Goal: Task Accomplishment & Management: Use online tool/utility

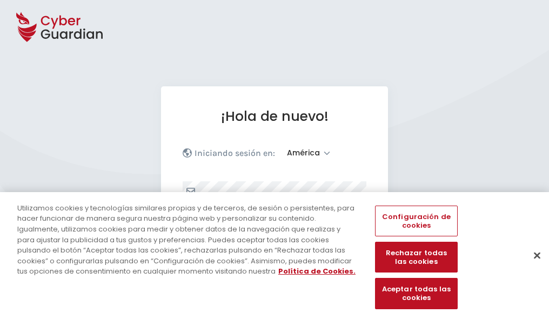
select select "América"
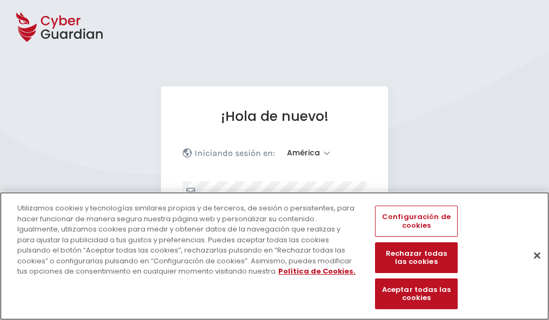
scroll to position [141, 0]
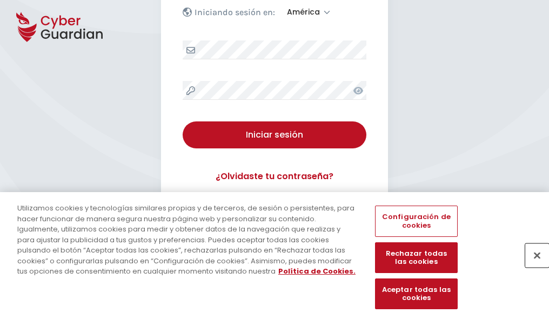
click at [531, 267] on button "Cerrar" at bounding box center [537, 255] width 24 height 24
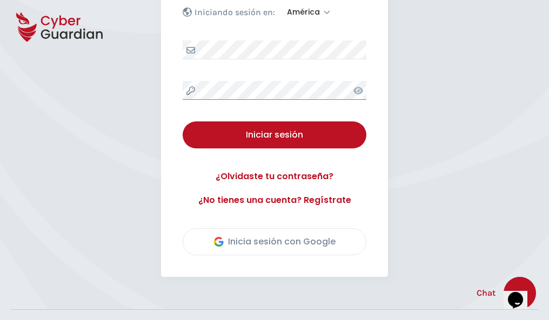
scroll to position [245, 0]
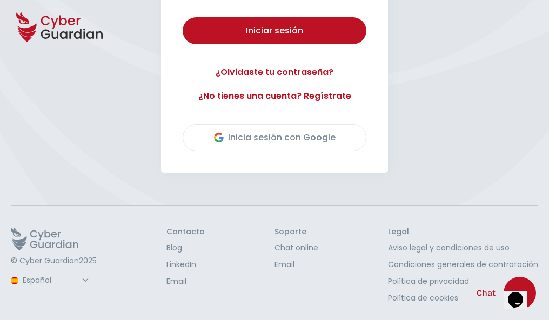
click at [182, 17] on button "Iniciar sesión" at bounding box center [274, 30] width 184 height 27
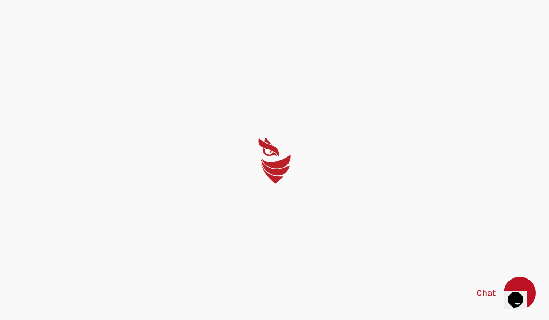
scroll to position [0, 0]
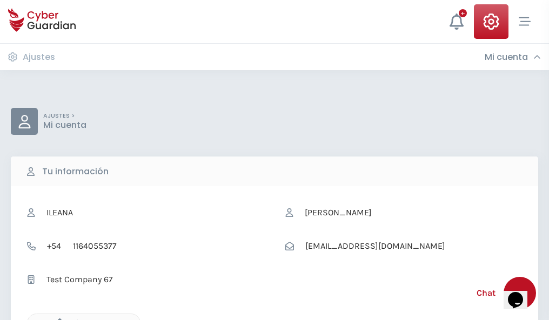
click at [57, 319] on icon "button" at bounding box center [56, 323] width 9 height 9
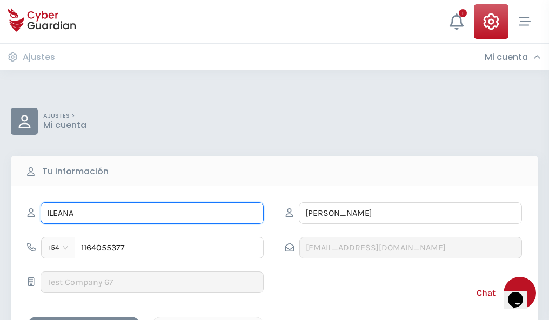
click at [152, 213] on input "ILEANA" at bounding box center [151, 213] width 223 height 22
type input "I"
type input "Almudena"
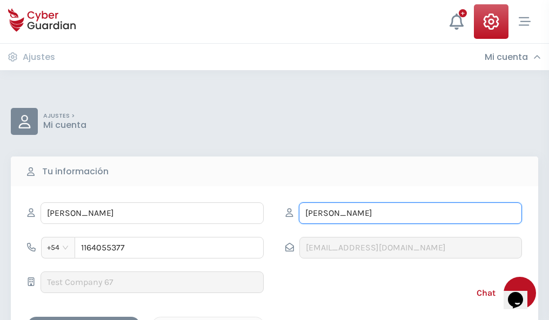
click at [410, 213] on input "CORREA" at bounding box center [410, 213] width 223 height 22
type input "C"
type input "Peral"
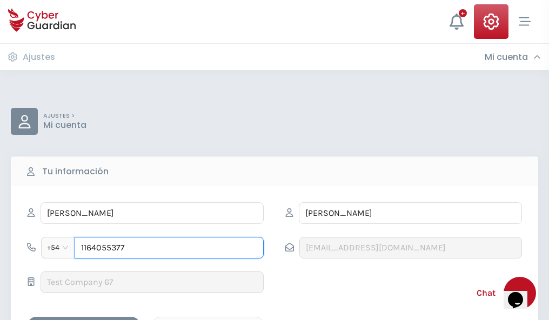
click at [169, 248] on input "1164055377" at bounding box center [169, 248] width 189 height 22
type input "1"
type input "4878847058"
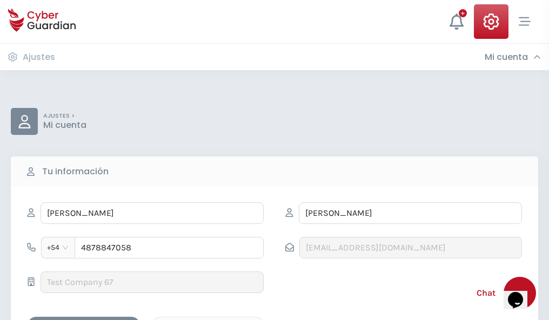
click at [208, 320] on div "Cancelar" at bounding box center [208, 326] width 96 height 13
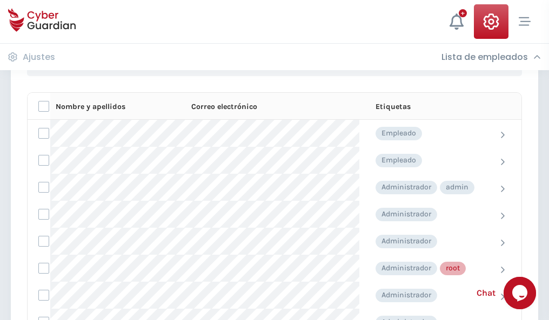
scroll to position [543, 0]
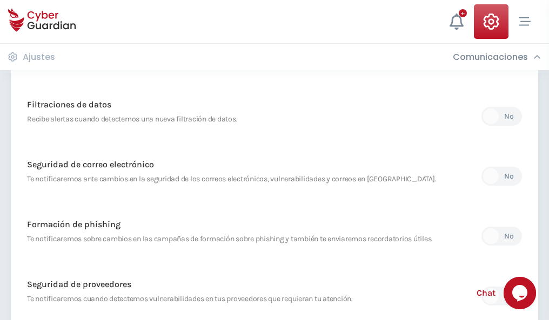
scroll to position [569, 0]
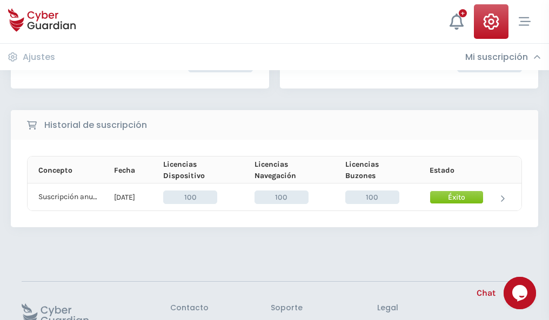
scroll to position [274, 0]
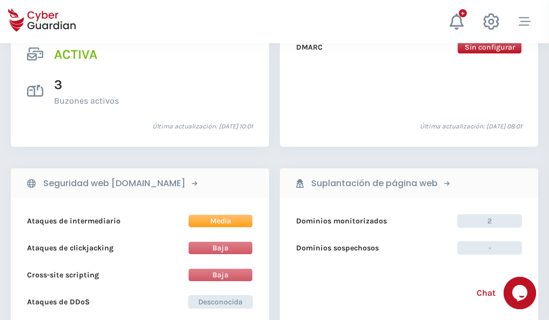
scroll to position [1097, 0]
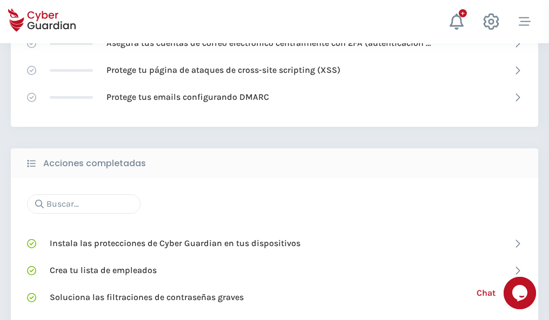
scroll to position [719, 0]
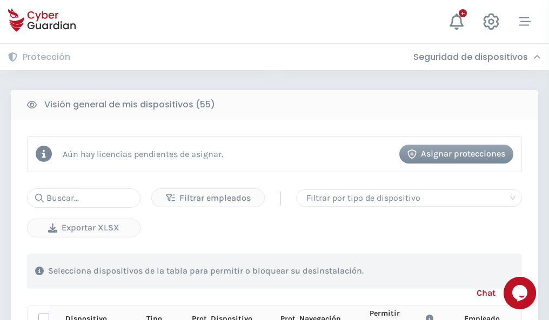
scroll to position [954, 0]
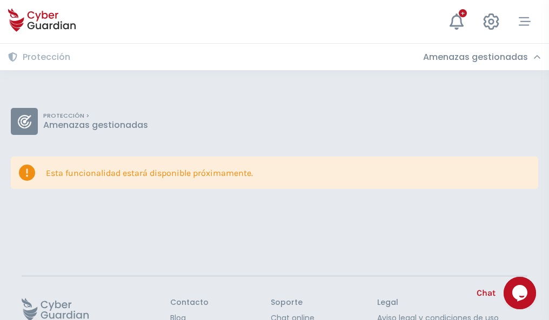
scroll to position [70, 0]
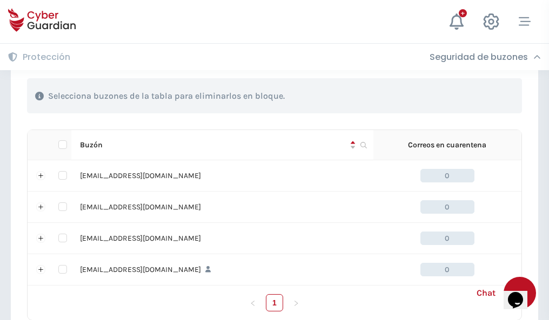
scroll to position [532, 0]
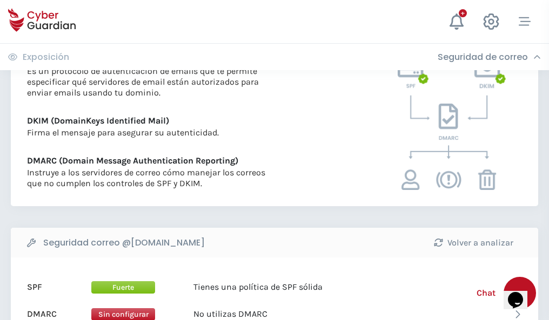
scroll to position [583, 0]
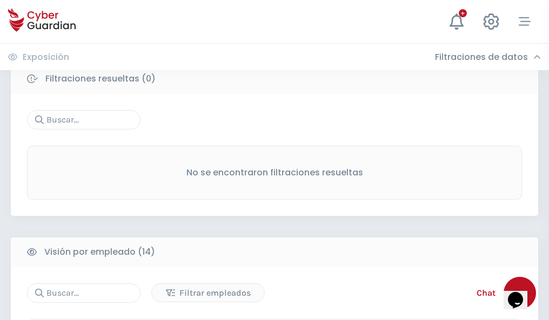
scroll to position [975, 0]
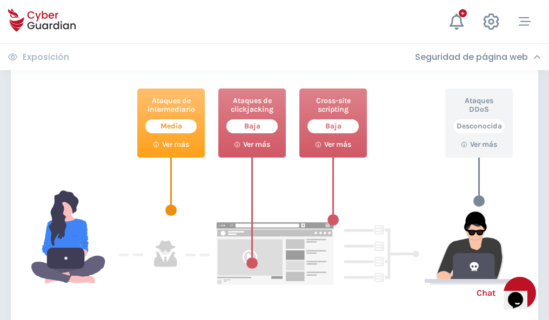
scroll to position [588, 0]
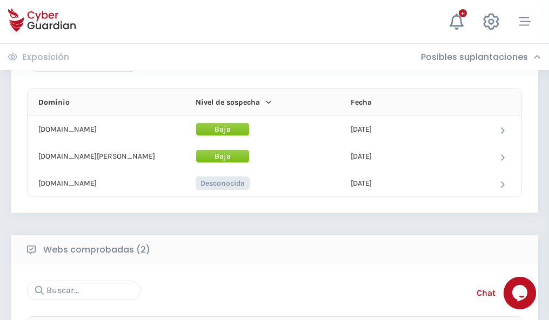
scroll to position [648, 0]
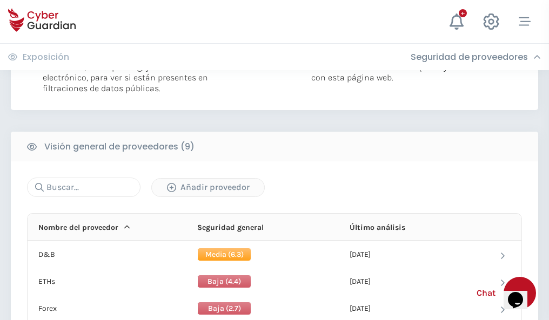
scroll to position [777, 0]
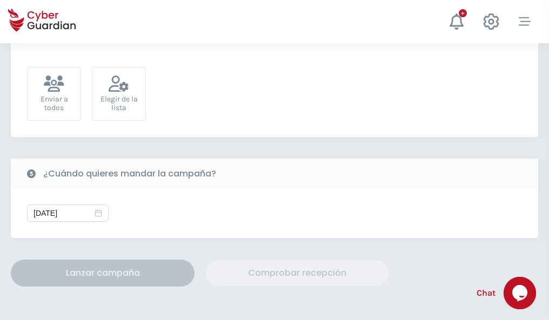
scroll to position [395, 0]
